Goal: Information Seeking & Learning: Learn about a topic

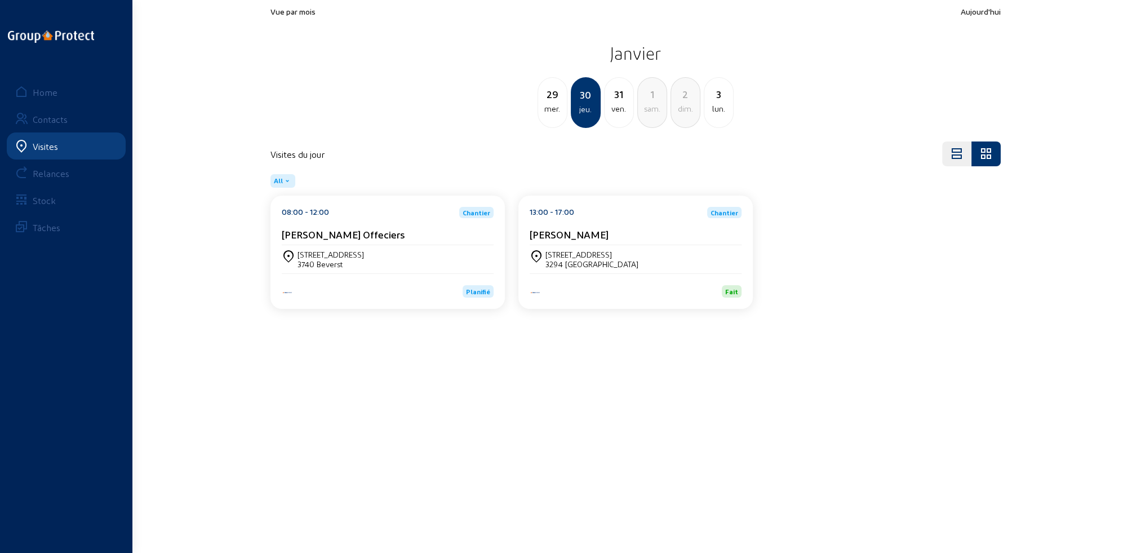
click at [47, 88] on div "Home" at bounding box center [45, 92] width 25 height 11
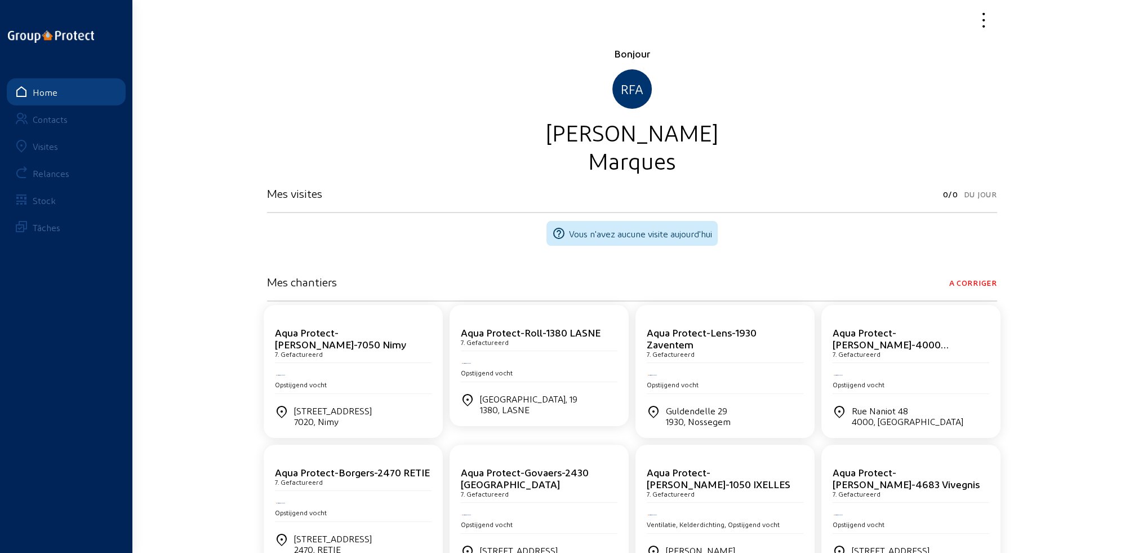
click at [38, 144] on div "Visites" at bounding box center [45, 146] width 25 height 11
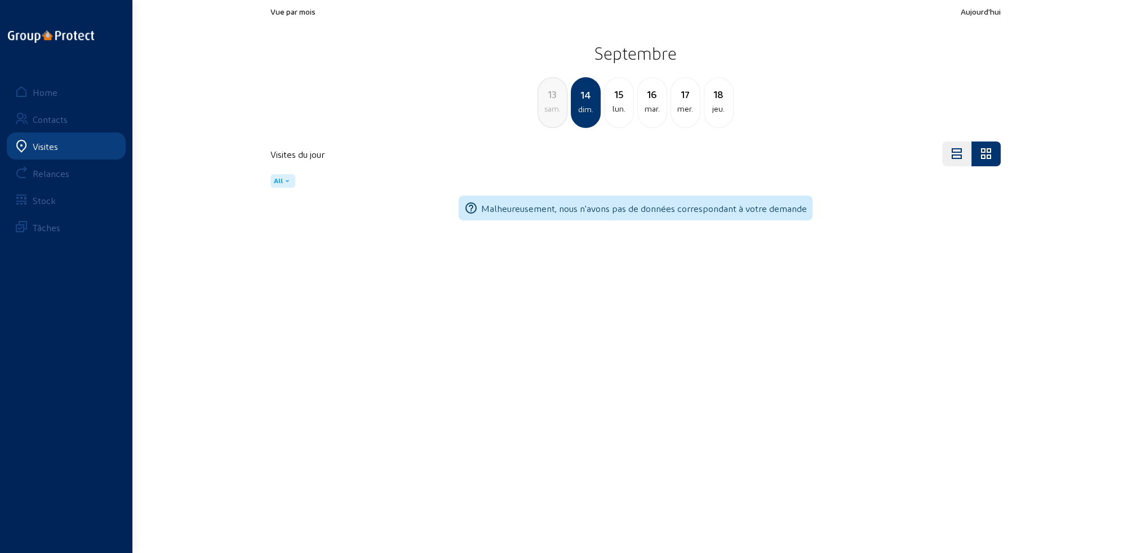
click at [619, 112] on div "lun." at bounding box center [619, 109] width 29 height 14
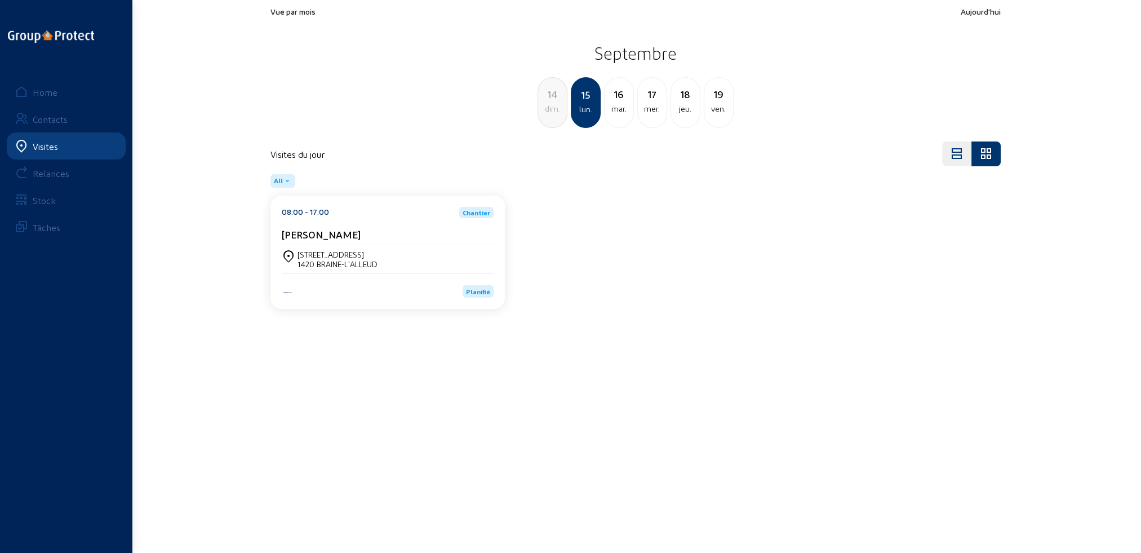
click at [359, 261] on div "1420 BRAINE-L'ALLEUD" at bounding box center [337, 264] width 80 height 10
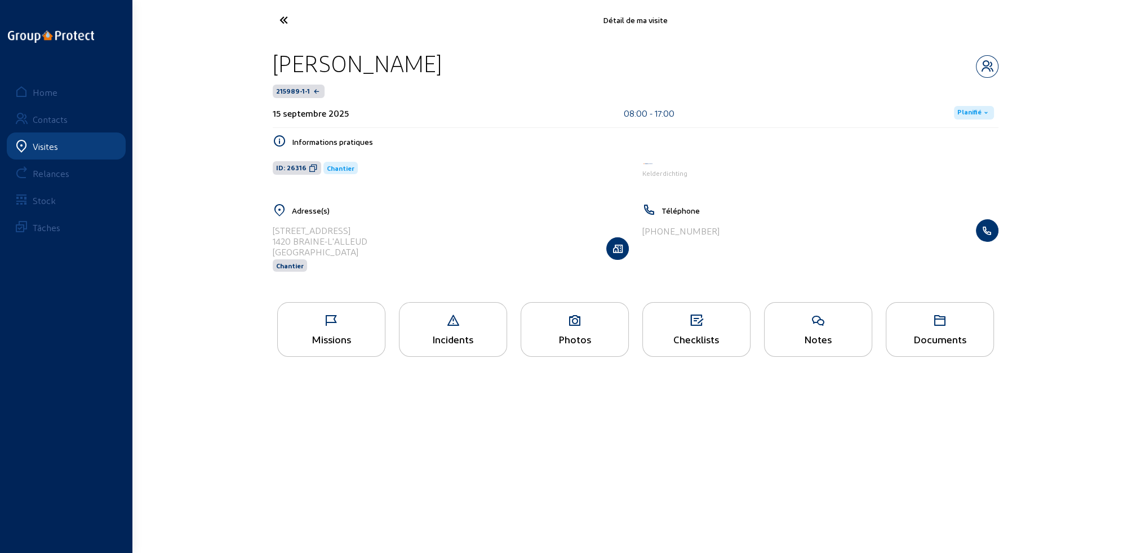
drag, startPoint x: 281, startPoint y: 228, endPoint x: 386, endPoint y: 225, distance: 104.8
click at [386, 225] on div "Avenue des Vanneaux, 27 1420 BRAINE-L'ALLEUD Belgique Chantier" at bounding box center [451, 248] width 356 height 58
drag, startPoint x: 272, startPoint y: 241, endPoint x: 397, endPoint y: 239, distance: 124.5
click at [397, 239] on div "Avenue des Vanneaux, 27 1420 BRAINE-L'ALLEUD Belgique Chantier" at bounding box center [451, 248] width 356 height 58
copy div "1420 BRAINE-L'ALLEUD"
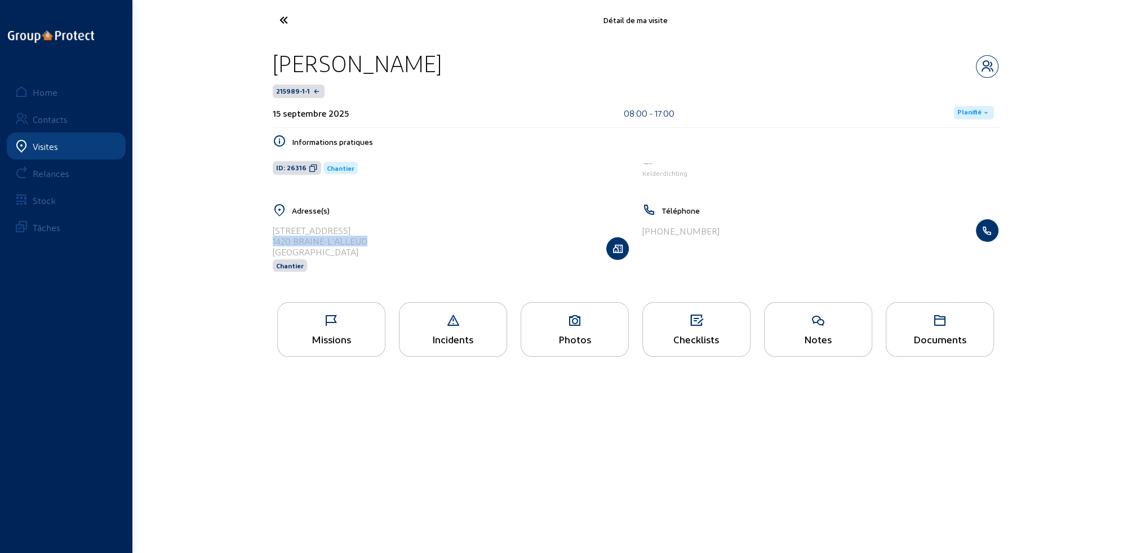
drag, startPoint x: 272, startPoint y: 57, endPoint x: 545, endPoint y: 59, distance: 273.2
click at [545, 59] on div "[PERSON_NAME]" at bounding box center [636, 63] width 726 height 29
copy div "[PERSON_NAME]"
click at [570, 335] on div "Photos" at bounding box center [574, 339] width 107 height 12
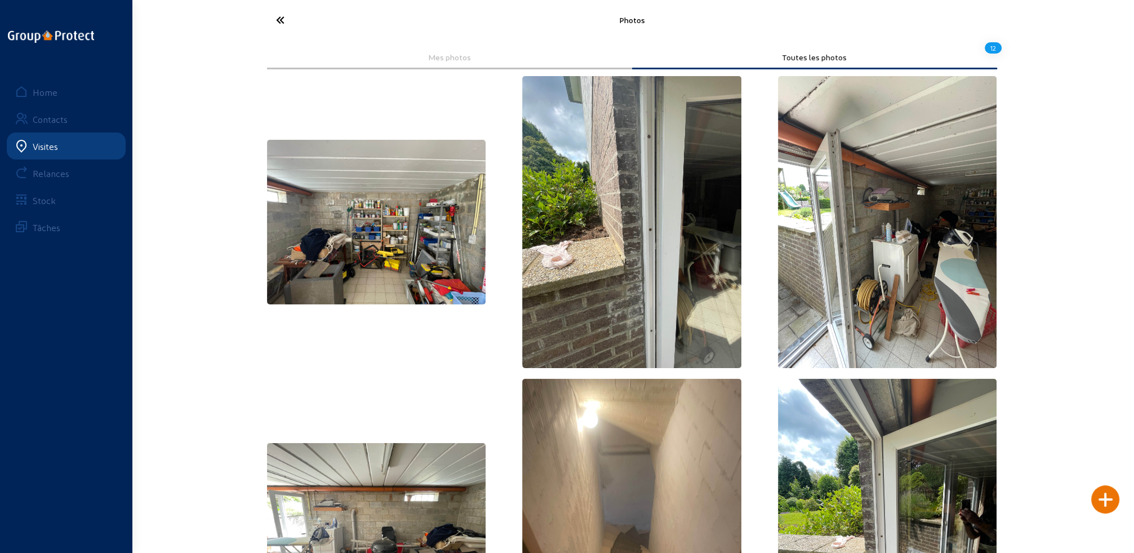
click at [277, 20] on icon at bounding box center [322, 20] width 104 height 20
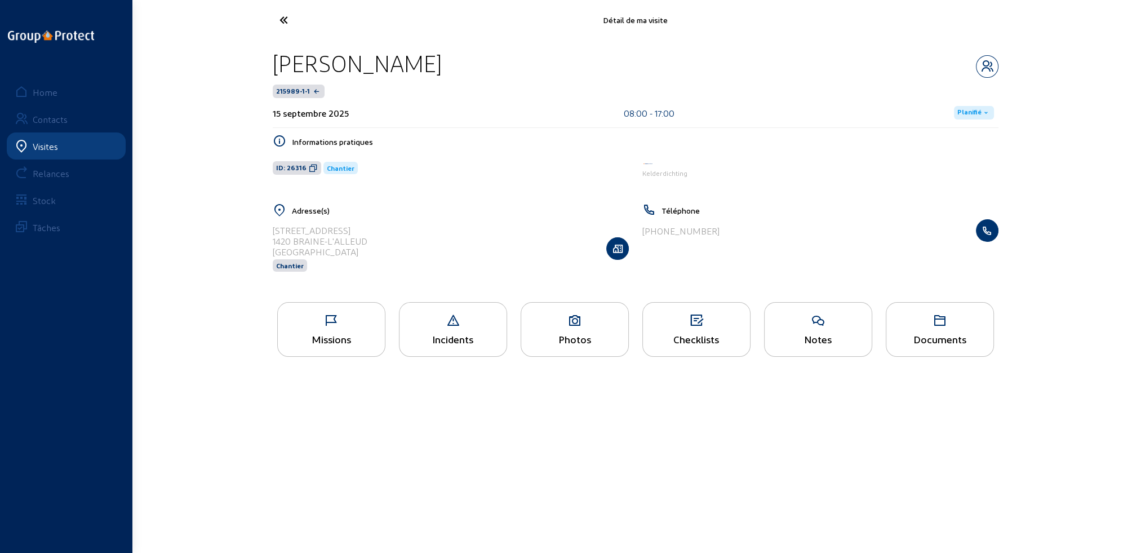
click at [944, 332] on div "Documents" at bounding box center [940, 329] width 108 height 55
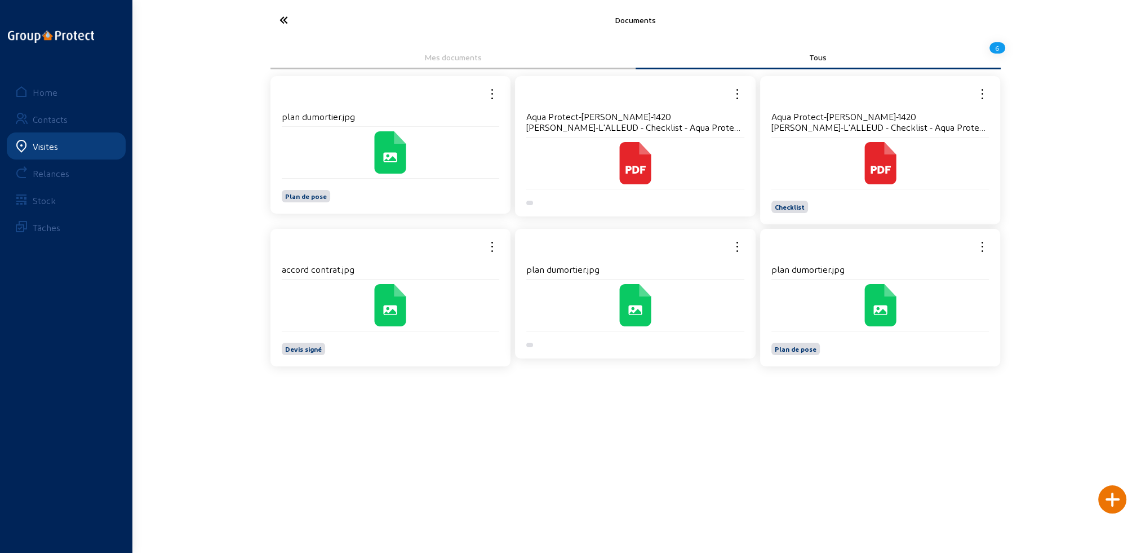
click at [854, 295] on cam-local-icon at bounding box center [880, 305] width 218 height 42
click at [633, 317] on icon at bounding box center [635, 305] width 32 height 42
click at [900, 305] on icon at bounding box center [880, 305] width 42 height 42
click at [367, 155] on cam-local-icon at bounding box center [391, 152] width 218 height 42
click at [701, 161] on cam-local-icon at bounding box center [635, 163] width 218 height 42
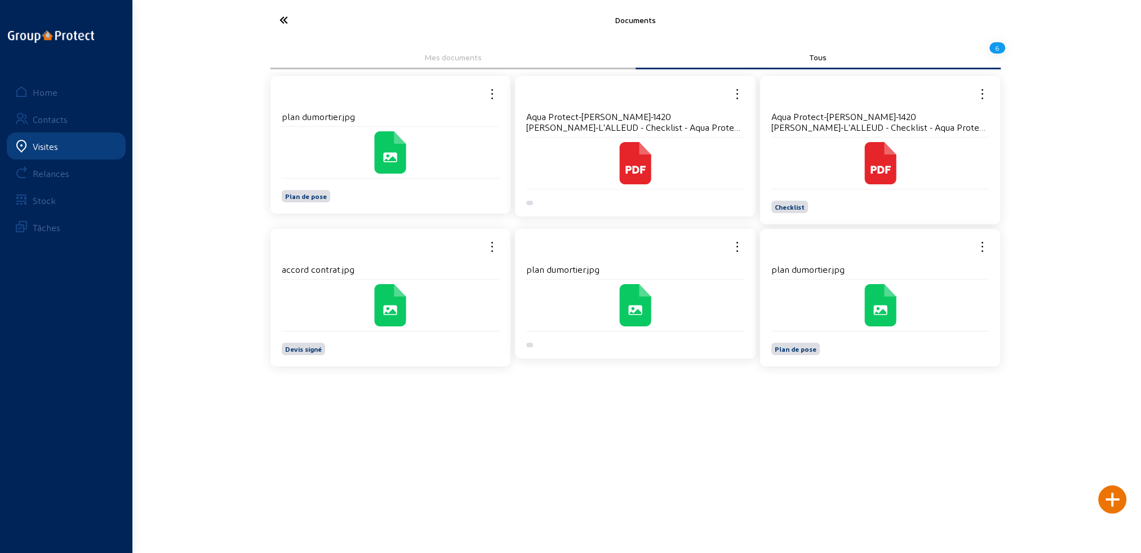
click at [914, 180] on cam-local-icon at bounding box center [880, 163] width 218 height 42
click at [367, 292] on cam-local-icon at bounding box center [391, 305] width 218 height 42
click at [285, 20] on icon at bounding box center [326, 20] width 104 height 20
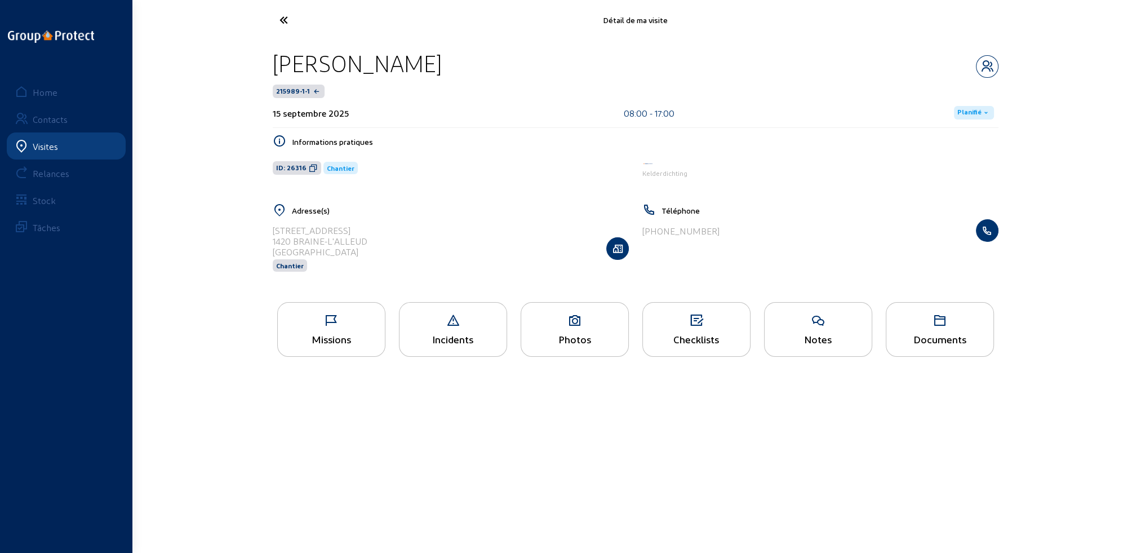
click at [329, 337] on div "Missions" at bounding box center [331, 339] width 107 height 12
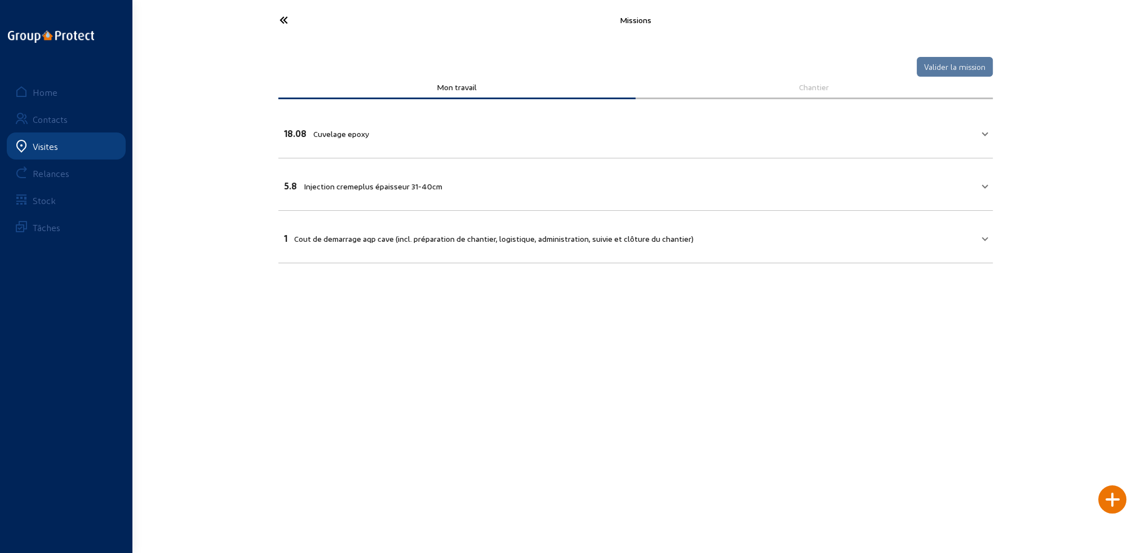
click at [282, 16] on icon at bounding box center [326, 20] width 104 height 20
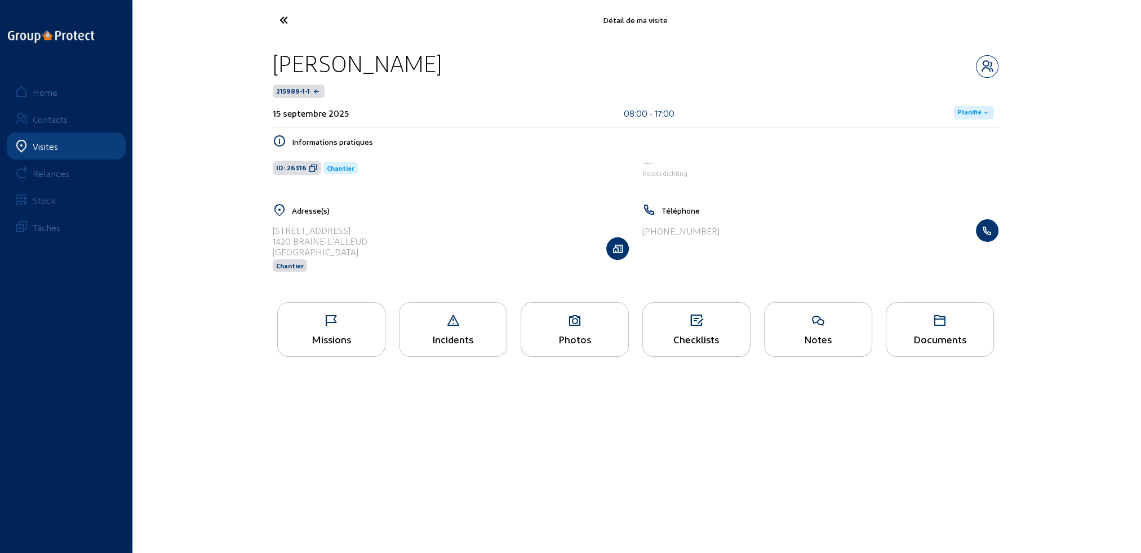
click at [577, 320] on icon at bounding box center [574, 321] width 107 height 14
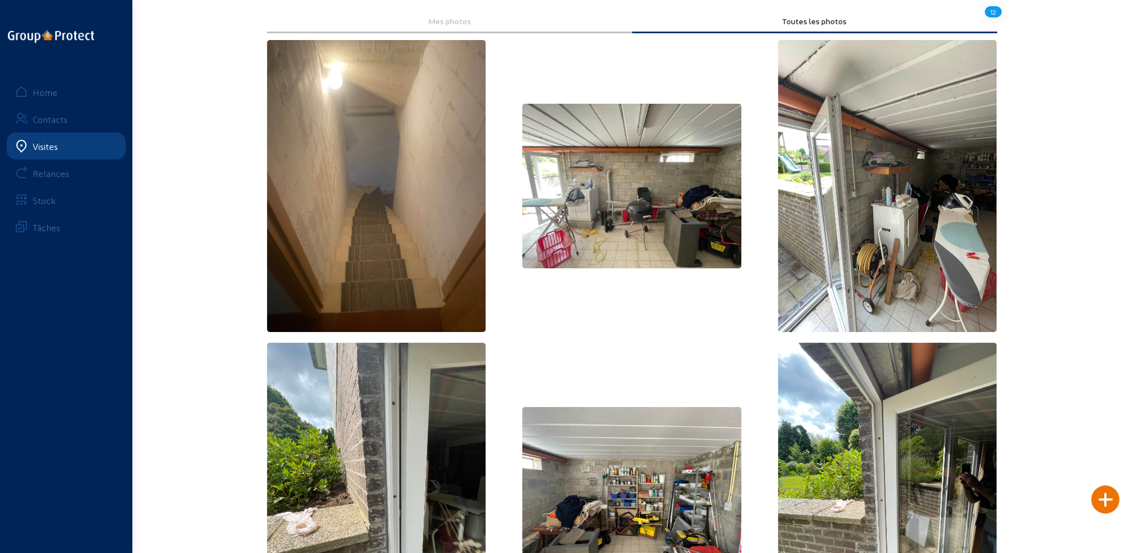
scroll to position [2, 0]
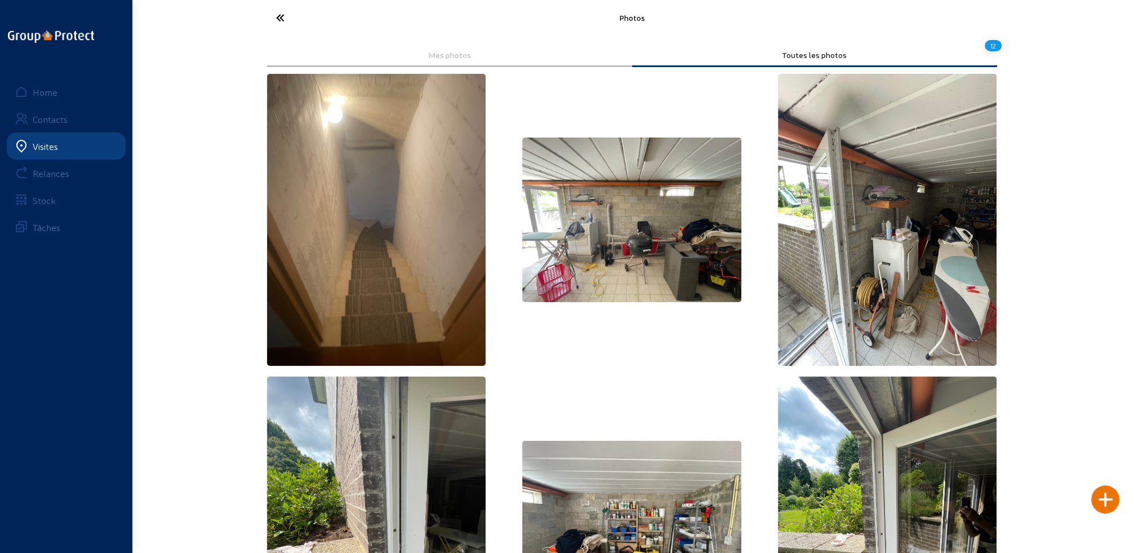
click at [282, 16] on icon at bounding box center [322, 18] width 104 height 20
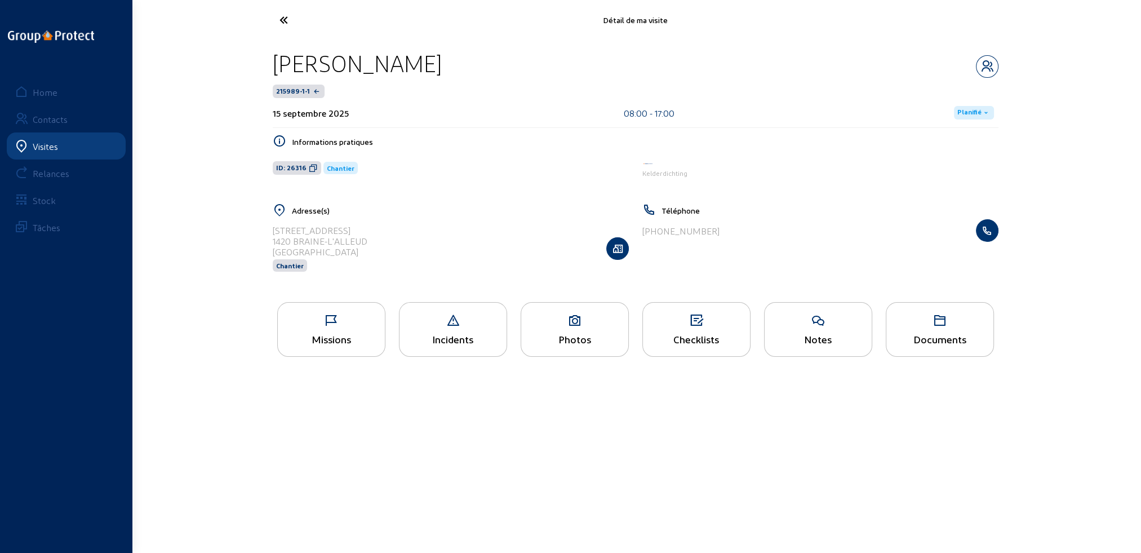
click at [928, 334] on div "Documents" at bounding box center [939, 339] width 107 height 12
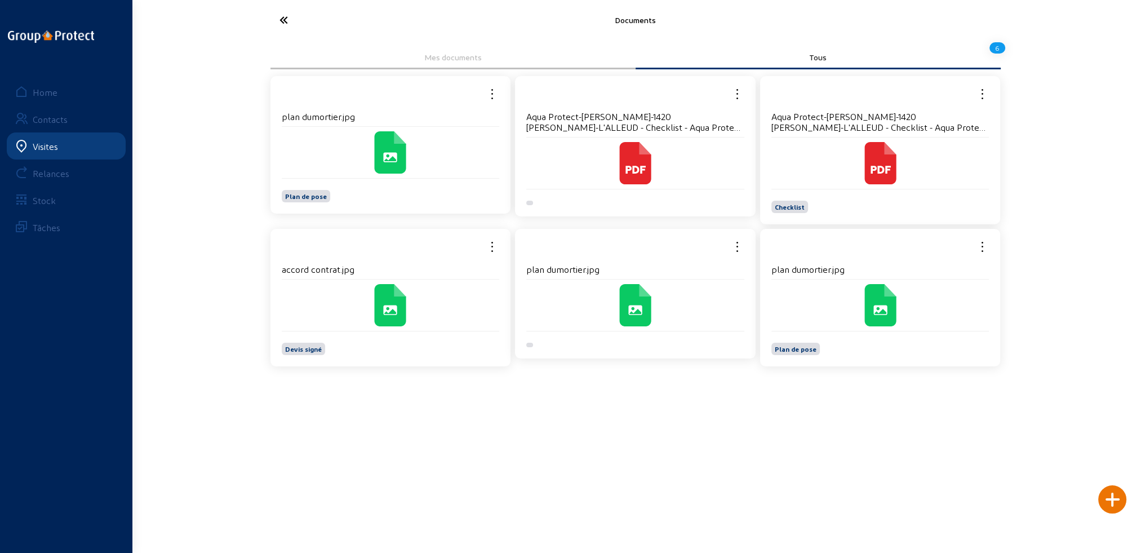
click at [800, 350] on span "Plan de pose" at bounding box center [796, 349] width 42 height 8
click at [883, 308] on icon at bounding box center [880, 310] width 14 height 10
click at [283, 23] on icon at bounding box center [326, 20] width 104 height 20
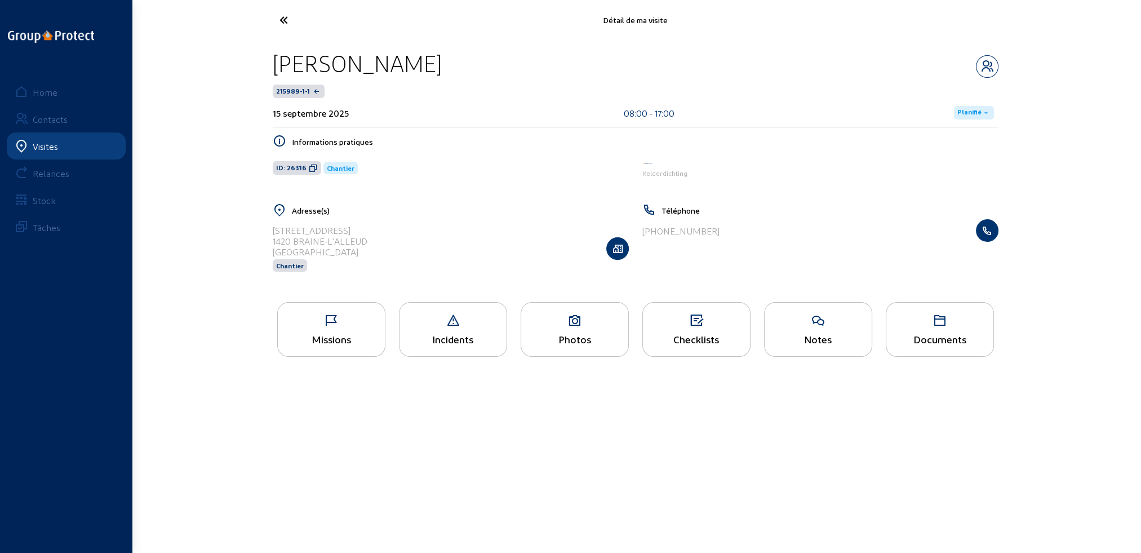
click at [285, 20] on icon at bounding box center [326, 20] width 104 height 20
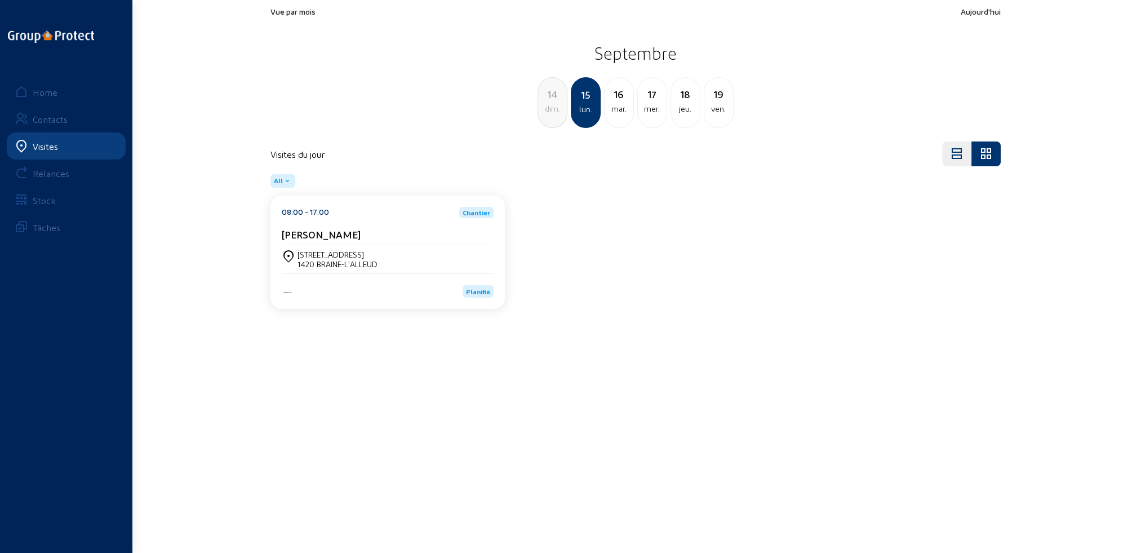
click at [620, 108] on div "mar." at bounding box center [619, 109] width 29 height 14
click at [620, 108] on div "mer." at bounding box center [619, 109] width 29 height 14
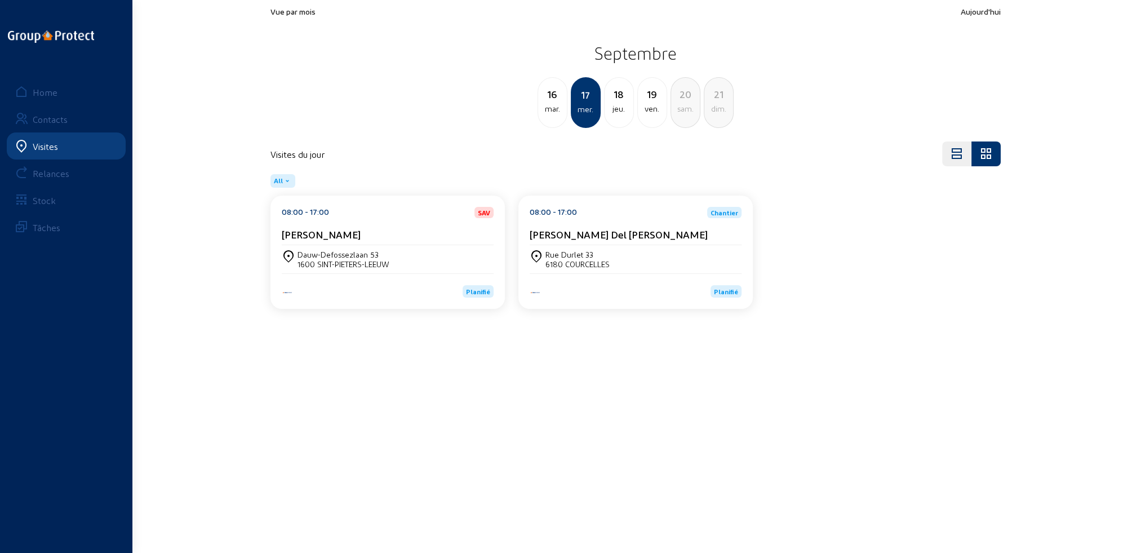
click at [620, 108] on div "jeu." at bounding box center [619, 109] width 29 height 14
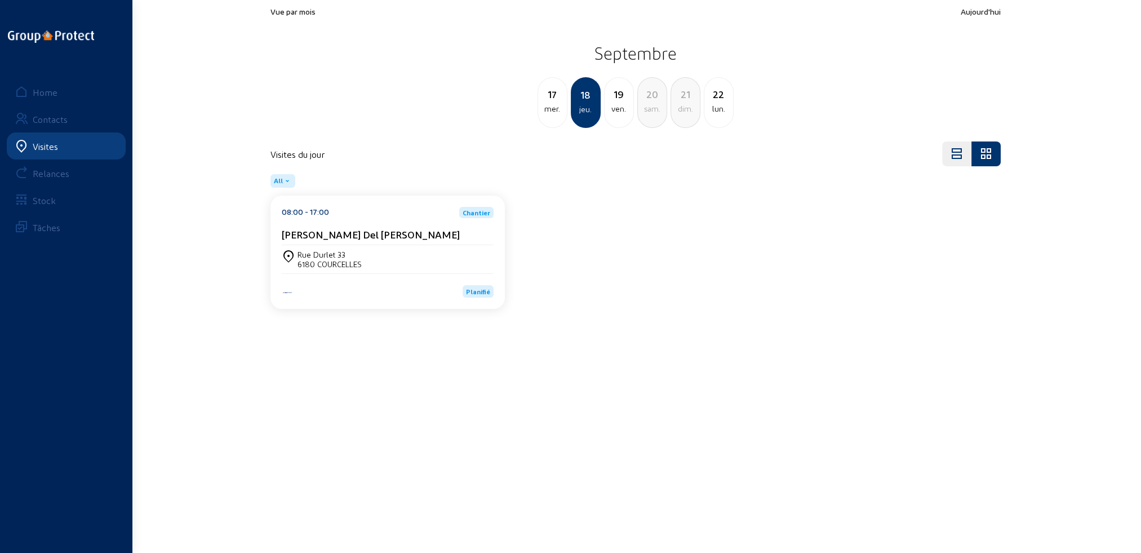
click at [620, 108] on div "ven." at bounding box center [619, 109] width 29 height 14
click at [558, 118] on div "18 jeu." at bounding box center [552, 102] width 30 height 51
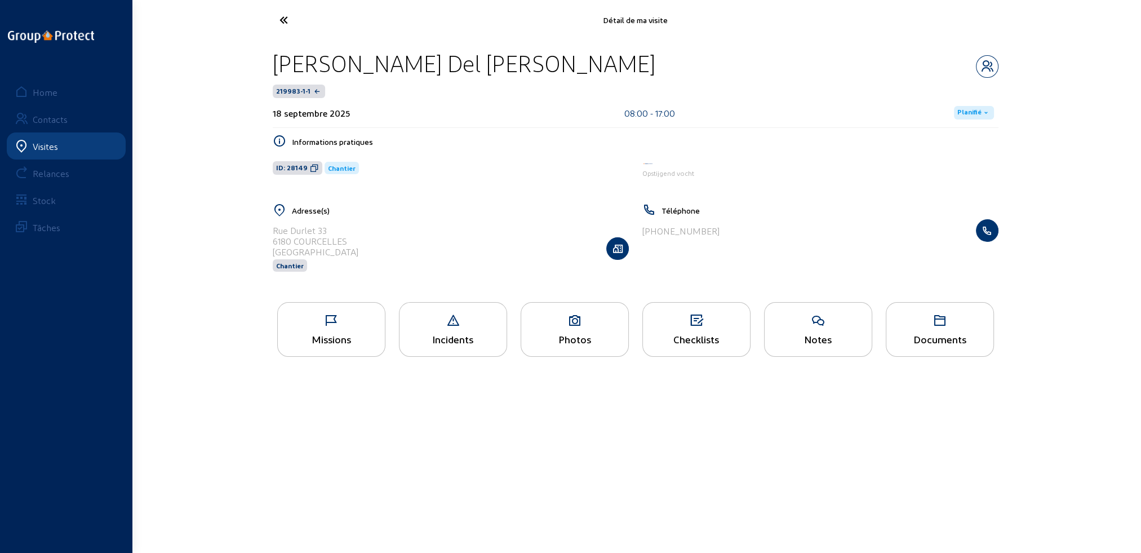
click at [313, 346] on div "Missions" at bounding box center [331, 329] width 108 height 55
